Goal: Communication & Community: Answer question/provide support

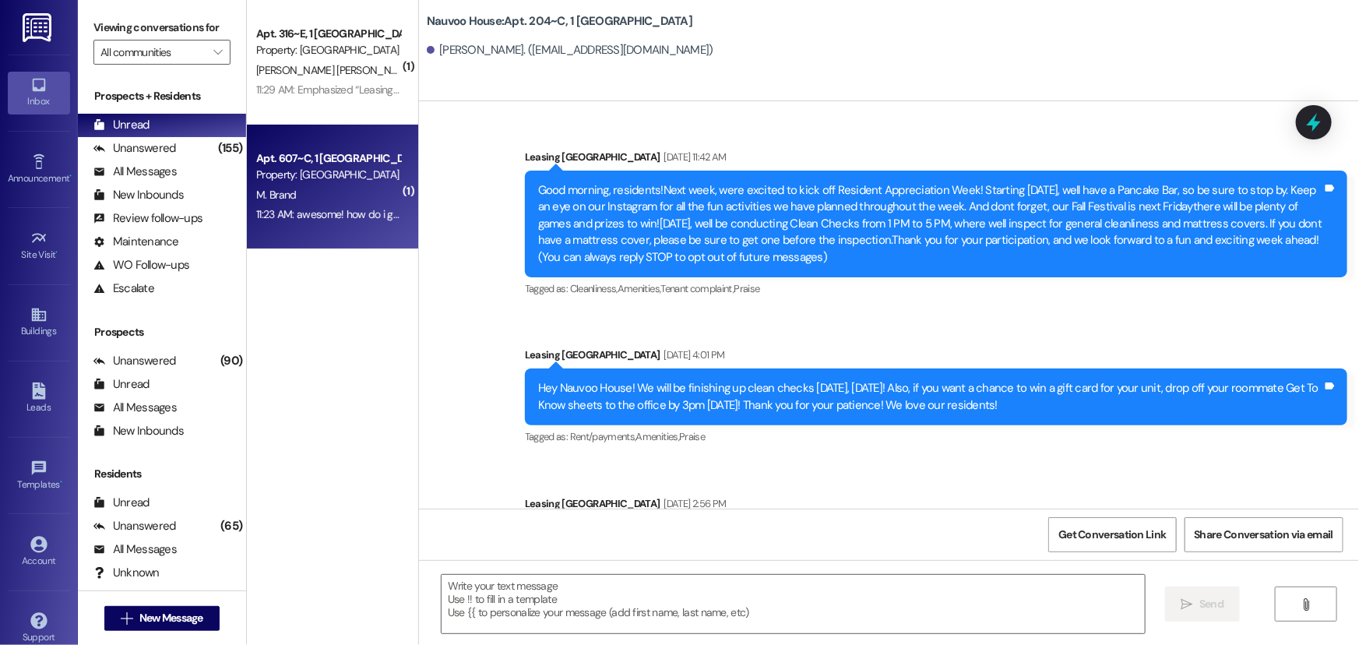
scroll to position [38797, 0]
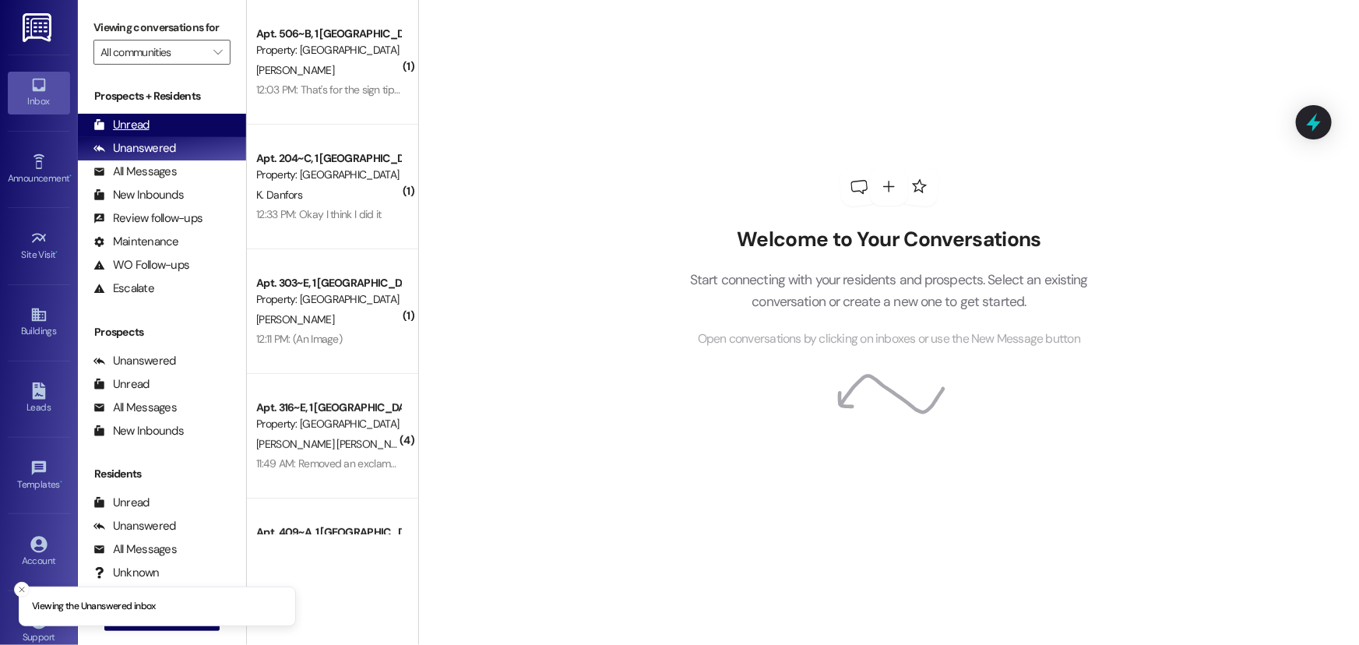
click at [160, 117] on div "Unread (0)" at bounding box center [162, 125] width 168 height 23
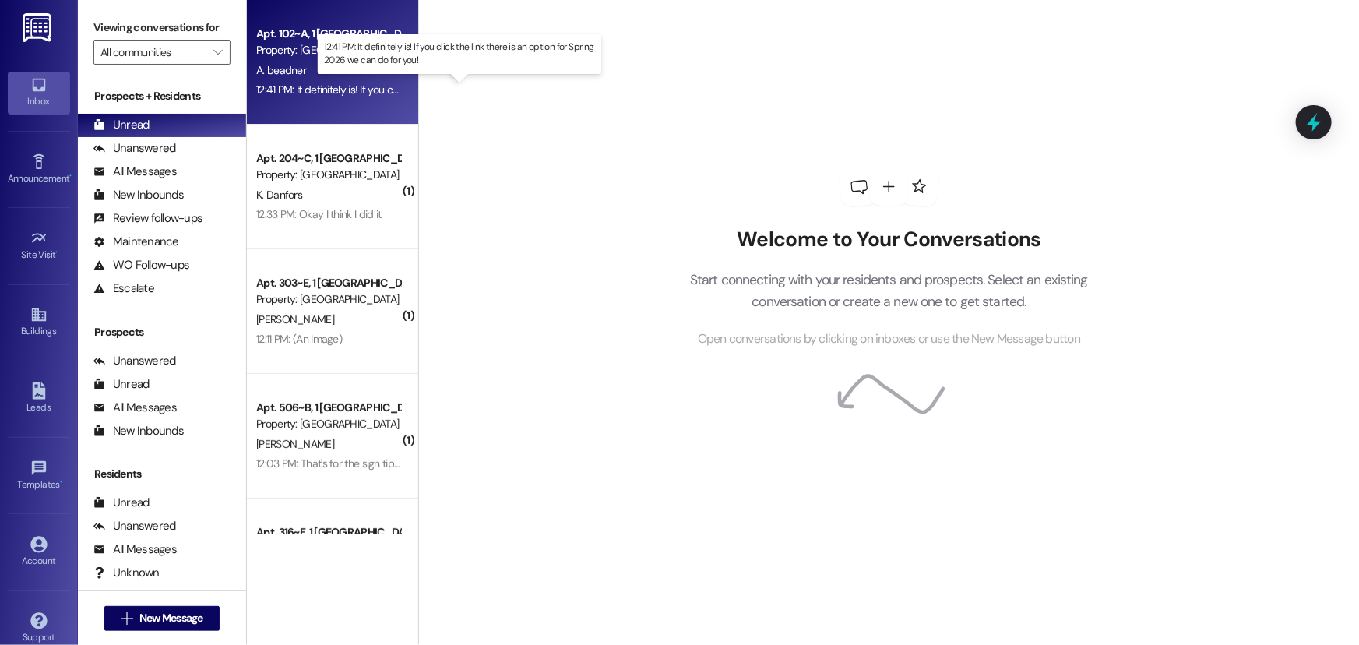
click at [292, 94] on div "12:41 PM: It definitely is! If you click the link there is an option for Spring…" at bounding box center [469, 90] width 426 height 14
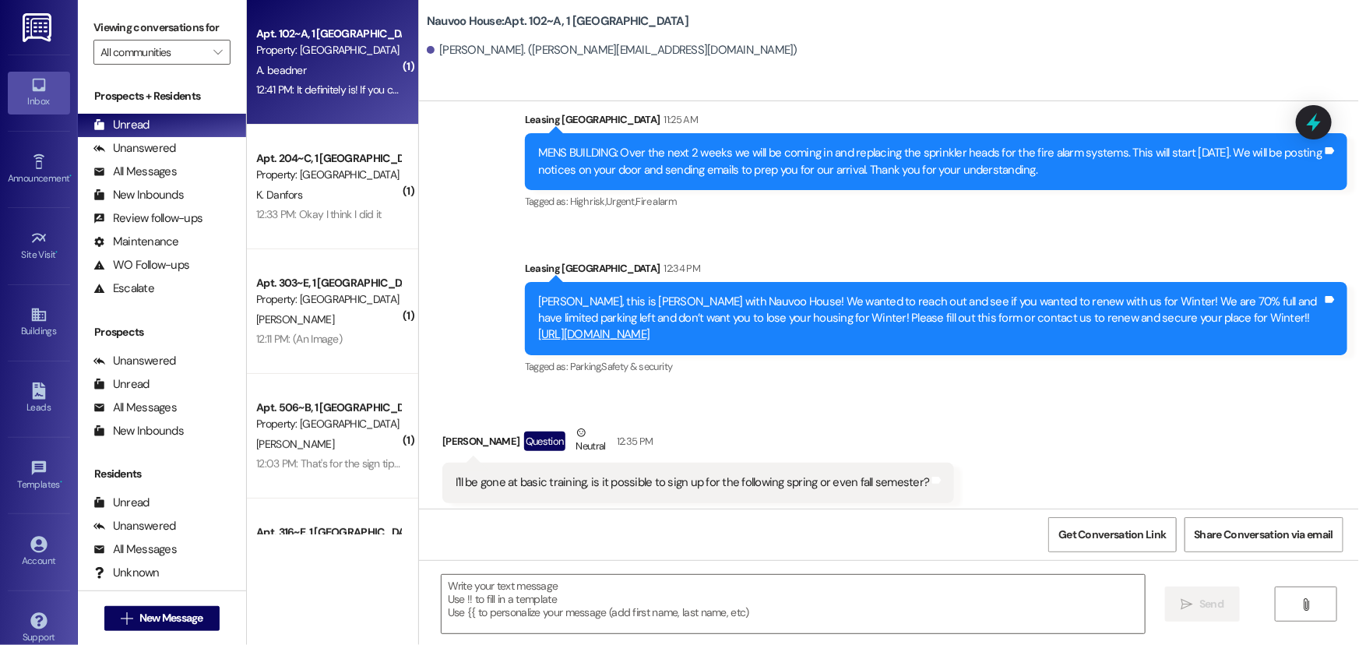
scroll to position [6807, 0]
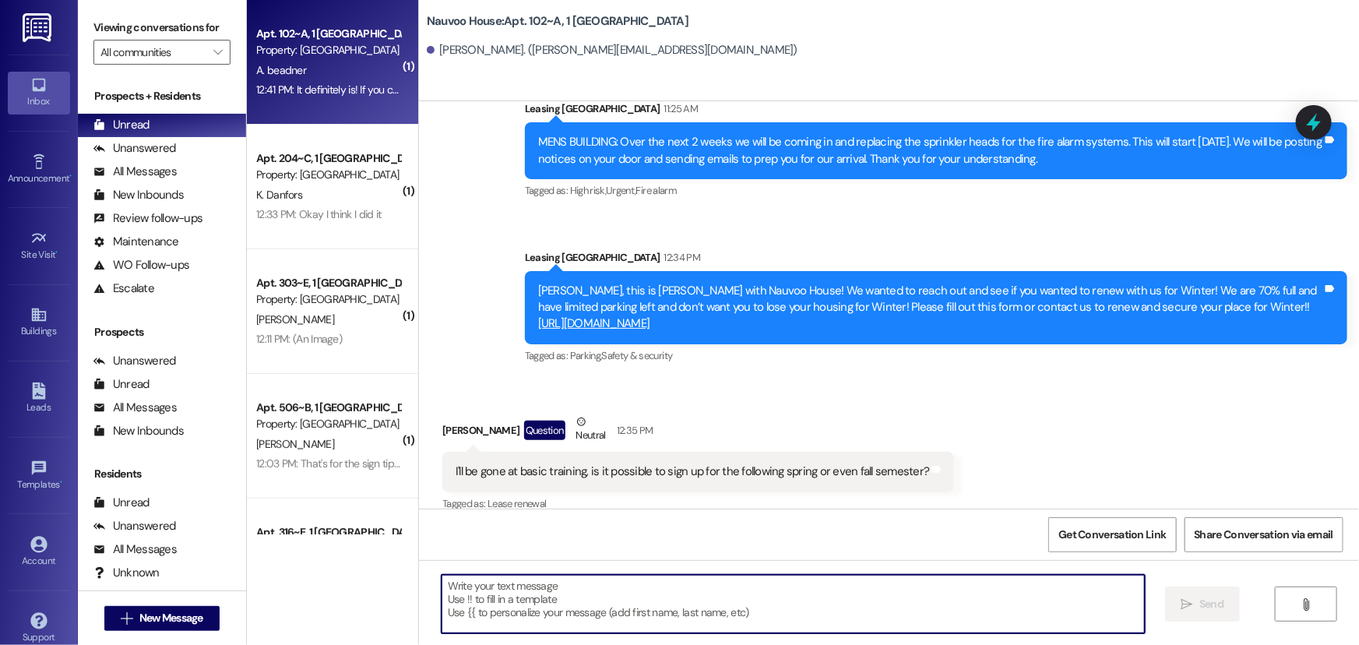
click at [513, 594] on textarea at bounding box center [793, 604] width 703 height 58
click at [518, 601] on textarea at bounding box center [793, 604] width 703 height 58
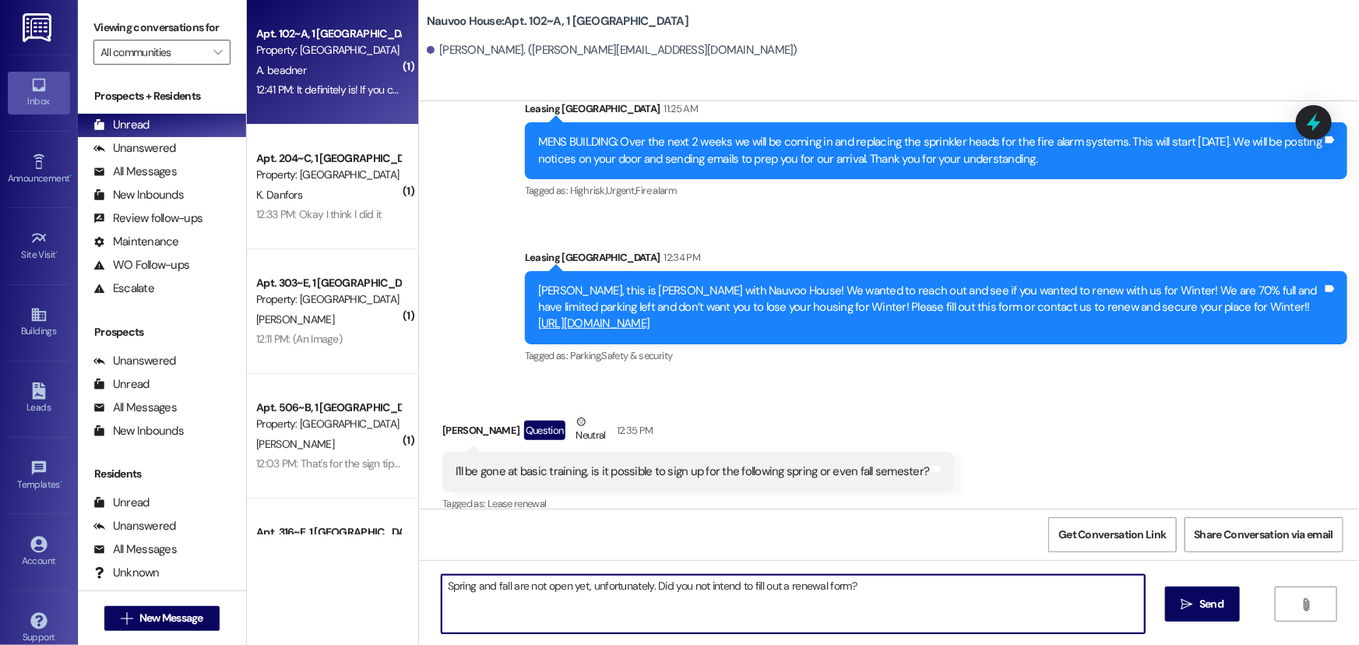
click at [493, 584] on textarea "Spring and fall are not open yet, unfortunately. Did you not intend to fill out…" at bounding box center [793, 604] width 703 height 58
type textarea "Spring and Fall are not open yet, unfortunately. Did you not intend to fill out…"
click at [1194, 610] on span " Send" at bounding box center [1203, 604] width 49 height 16
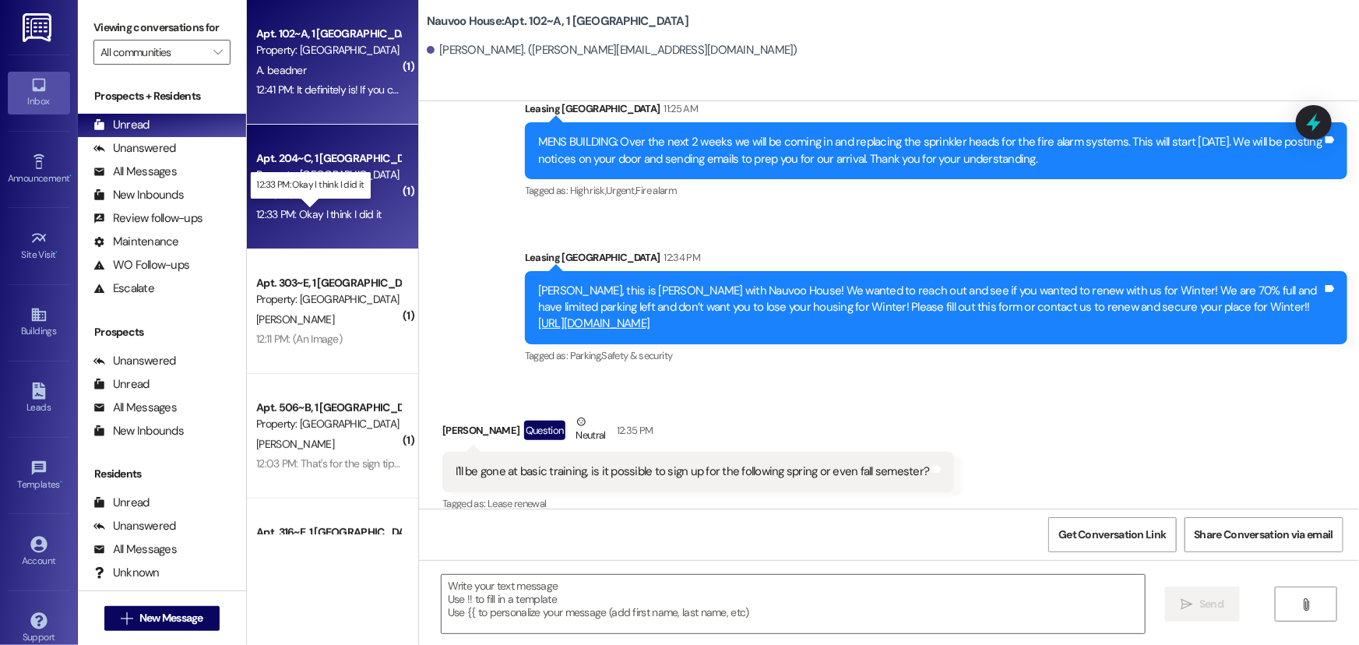
click at [307, 213] on div "12:33 PM: Okay I think I did it 12:33 PM: Okay I think I did it" at bounding box center [318, 214] width 125 height 14
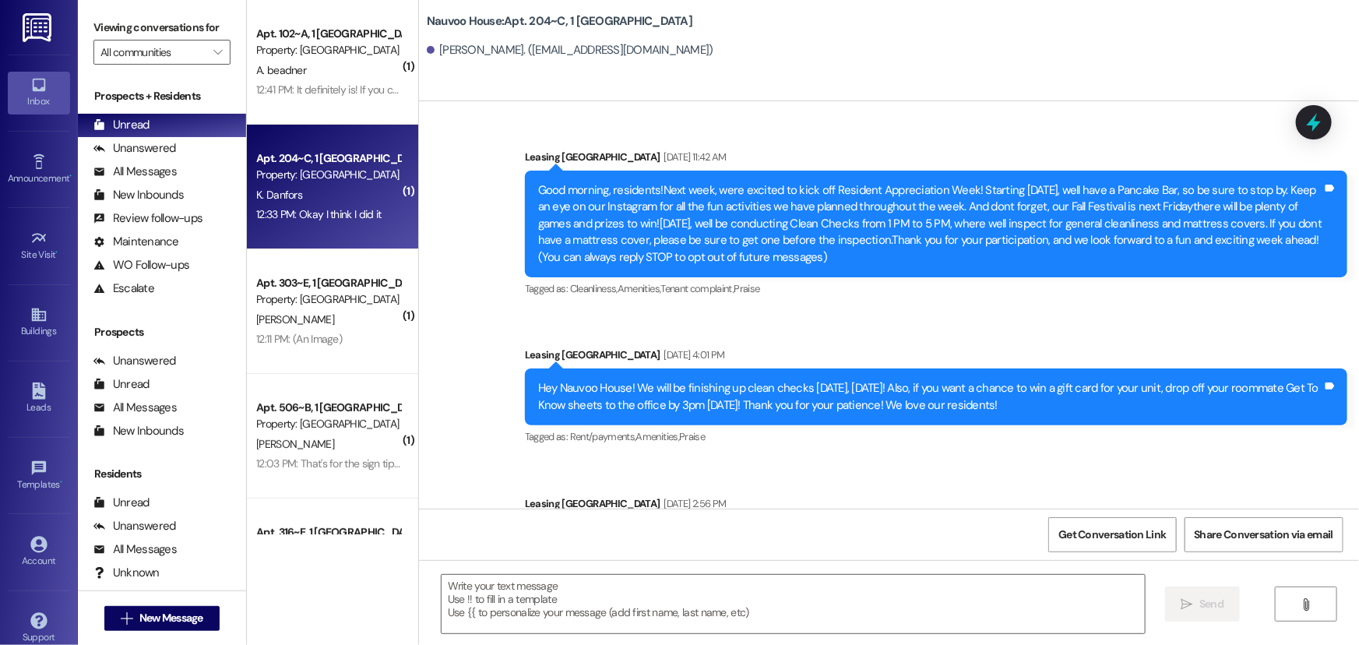
scroll to position [38843, 0]
